Goal: Task Accomplishment & Management: Manage account settings

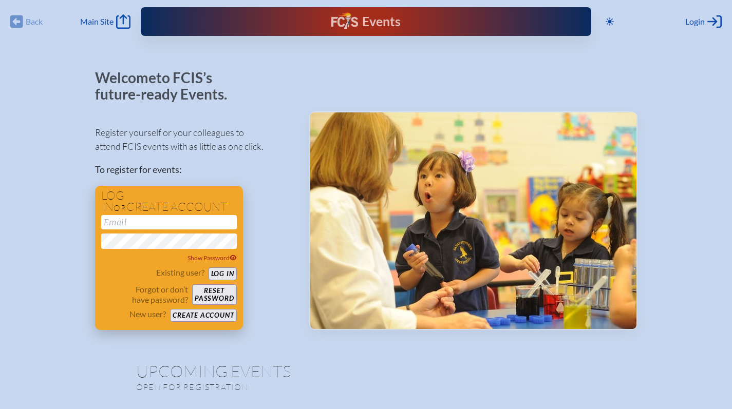
type input "[EMAIL_ADDRESS][DOMAIN_NAME]"
click at [219, 273] on button "Log in" at bounding box center [223, 274] width 28 height 13
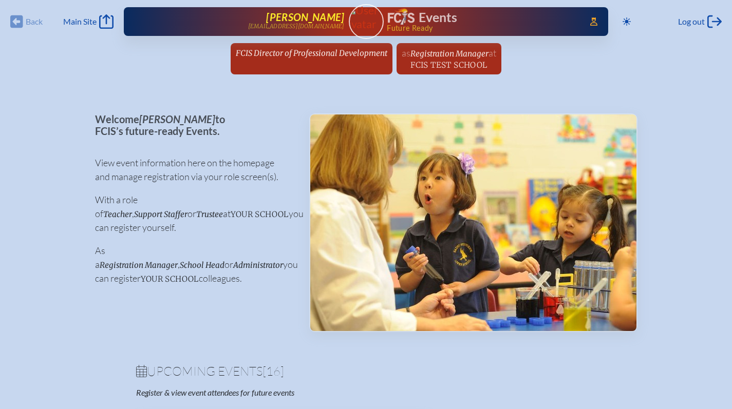
drag, startPoint x: 263, startPoint y: 47, endPoint x: 204, endPoint y: 15, distance: 67.6
click at [311, 49] on span "FCIS Director of Professional Development" at bounding box center [312, 53] width 152 height 10
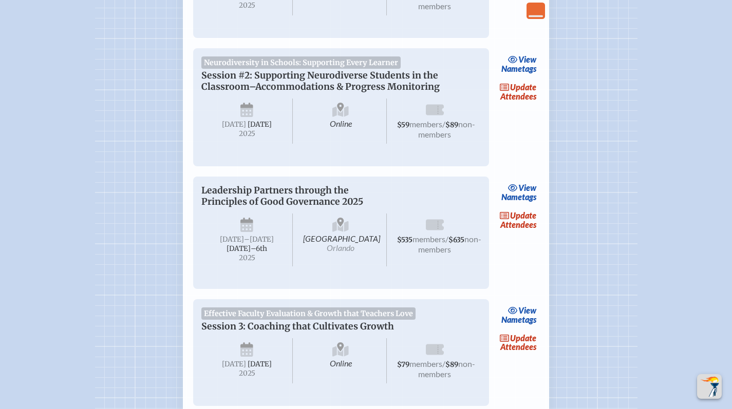
scroll to position [797, 0]
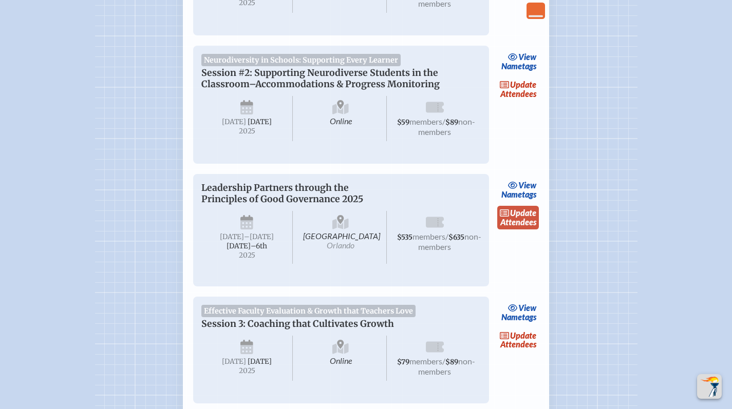
click at [519, 218] on span "update" at bounding box center [523, 213] width 26 height 10
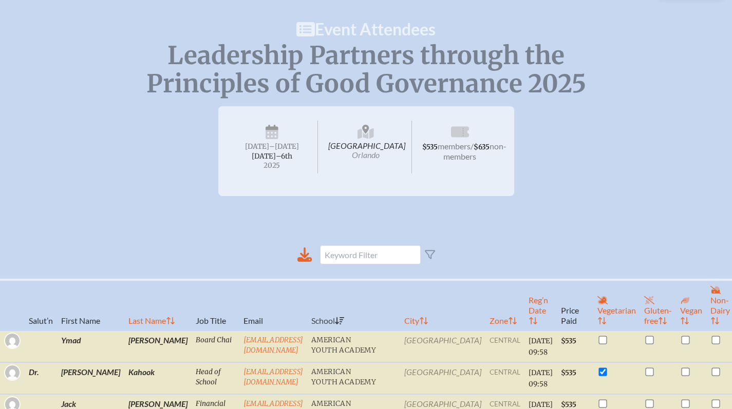
scroll to position [341, 0]
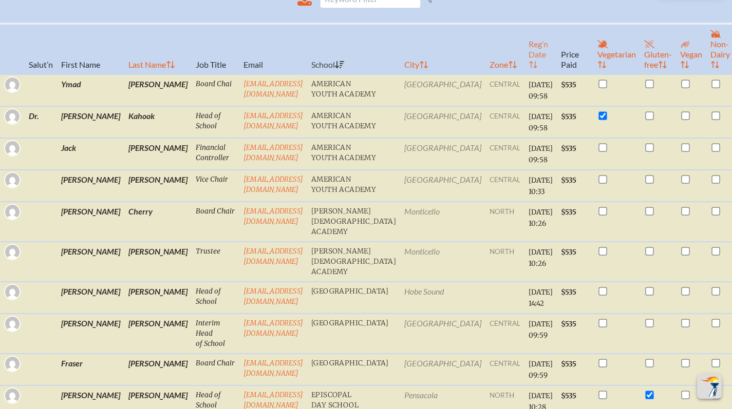
click at [524, 68] on th "Reg’n Date" at bounding box center [540, 49] width 32 height 51
checkbox input "false"
checkbox input "true"
checkbox input "false"
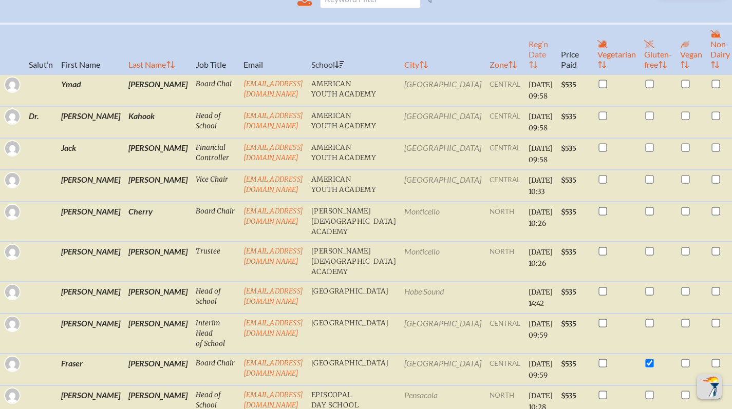
checkbox input "true"
checkbox input "false"
checkbox input "true"
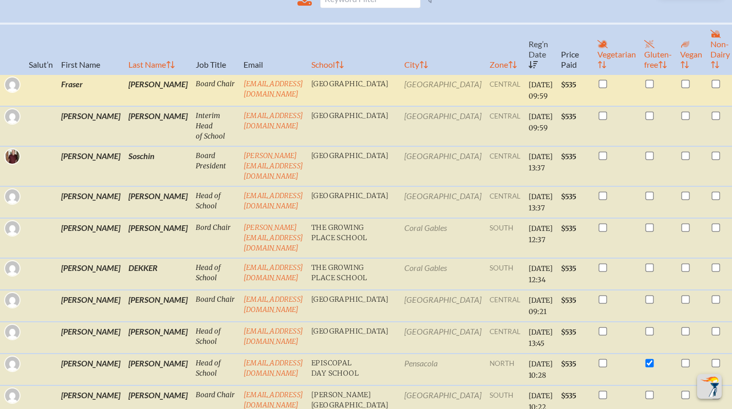
drag, startPoint x: 328, startPoint y: 94, endPoint x: 204, endPoint y: 94, distance: 123.8
click at [239, 94] on td "fmackechnie@amscotfinancial.com" at bounding box center [273, 90] width 68 height 32
click at [239, 93] on td "fmackechnie@amscotfinancial.com" at bounding box center [273, 90] width 68 height 32
drag, startPoint x: 317, startPoint y: 93, endPoint x: 205, endPoint y: 93, distance: 112.0
click at [239, 93] on td "fmackechnie@amscotfinancial.com" at bounding box center [273, 90] width 68 height 32
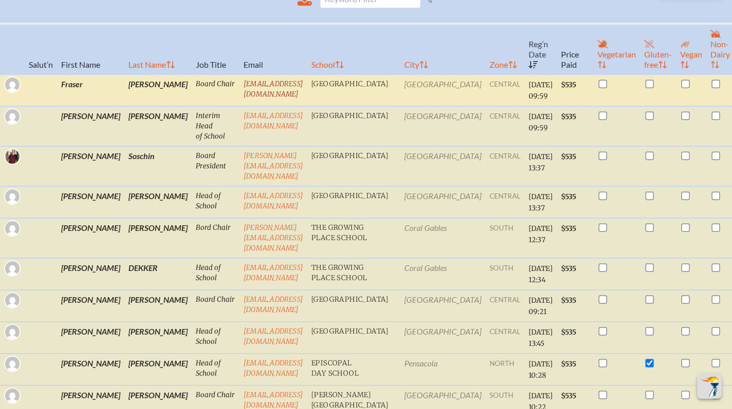
copy link "fmackechnie@amscotfinancial.com"
